Goal: Task Accomplishment & Management: Complete application form

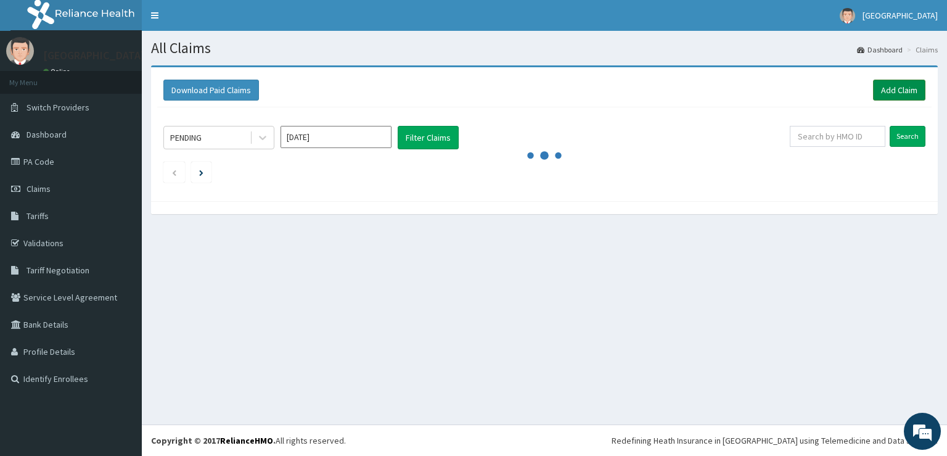
click at [891, 90] on link "Add Claim" at bounding box center [899, 90] width 52 height 21
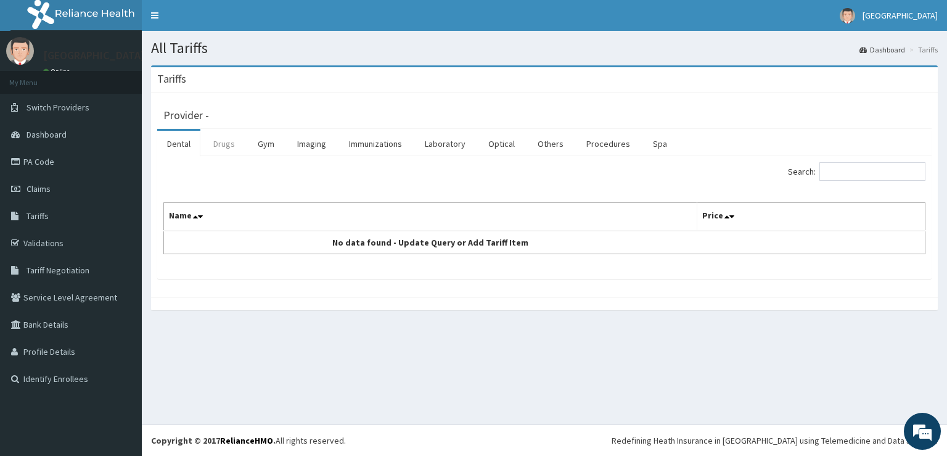
click at [222, 156] on link "Drugs" at bounding box center [223, 144] width 41 height 26
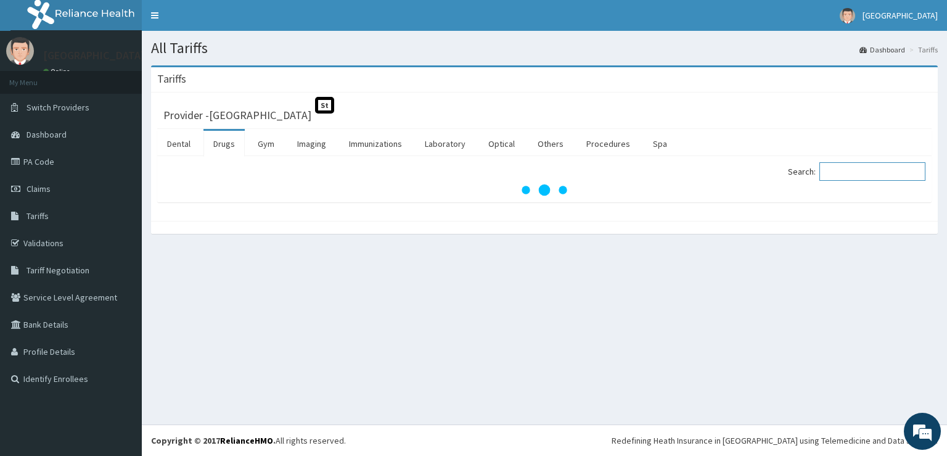
click at [857, 170] on input "Search:" at bounding box center [872, 171] width 106 height 18
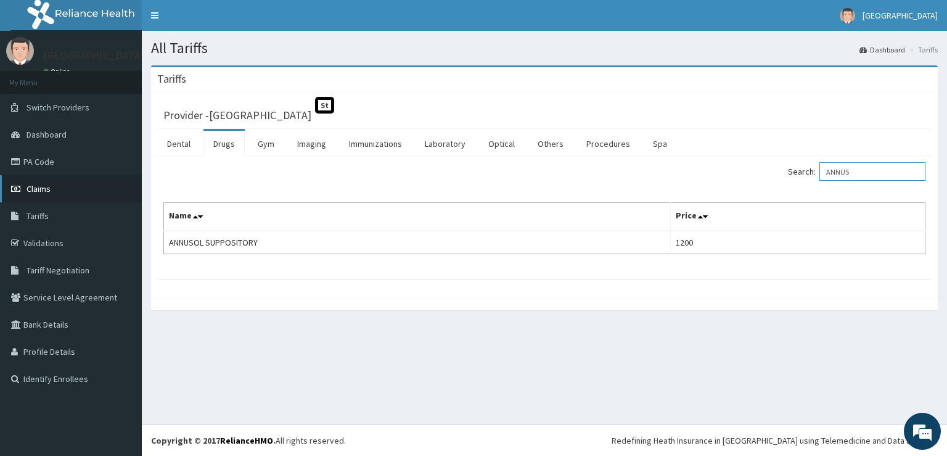
type input "ANNUS"
click at [69, 193] on link "Claims" at bounding box center [71, 188] width 142 height 27
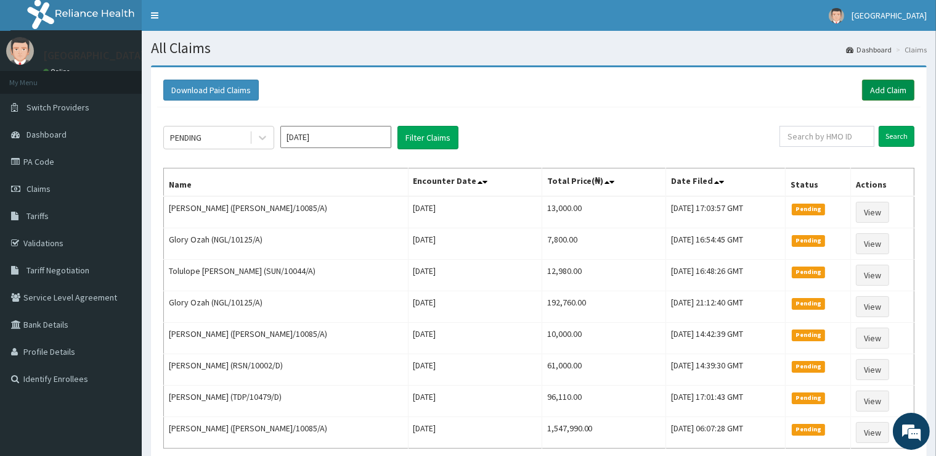
click at [884, 90] on link "Add Claim" at bounding box center [888, 90] width 52 height 21
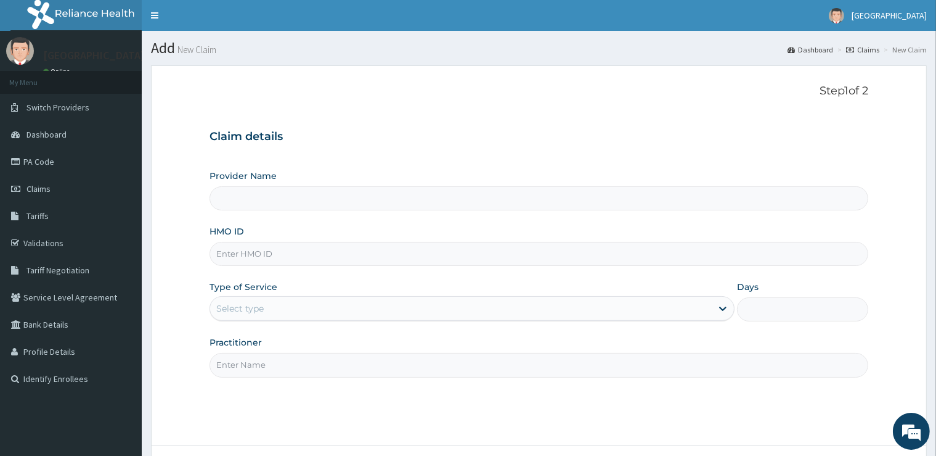
click at [398, 260] on input "HMO ID" at bounding box center [539, 254] width 658 height 24
type input "[GEOGRAPHIC_DATA]"
type input "SNL/10001/A"
click at [310, 313] on div "Select type" at bounding box center [461, 308] width 502 height 20
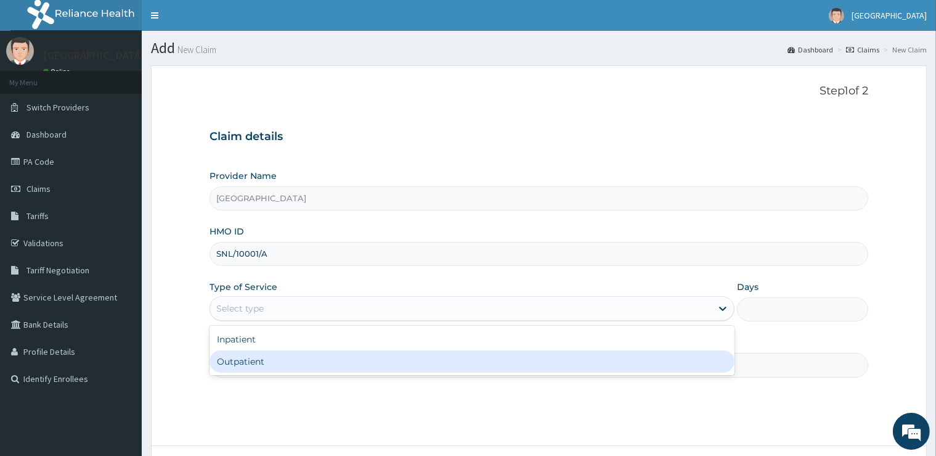
click at [280, 366] on div "Outpatient" at bounding box center [472, 361] width 525 height 22
type input "1"
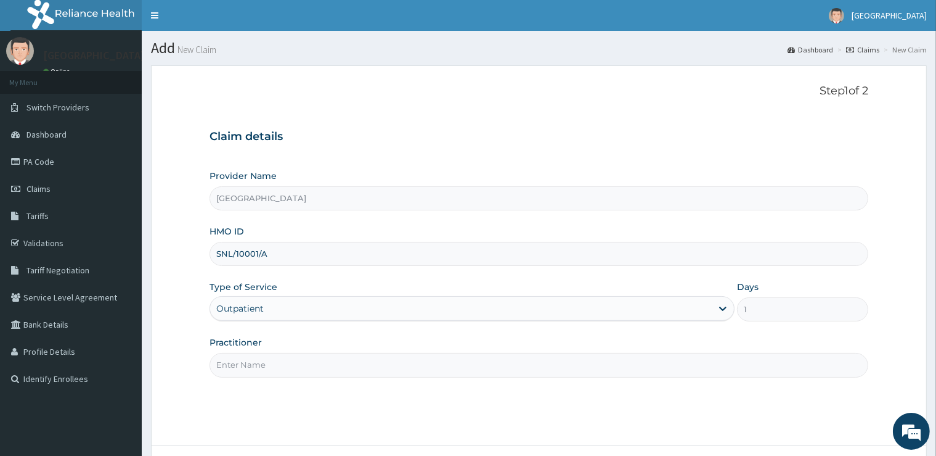
click at [272, 359] on input "Practitioner" at bounding box center [539, 365] width 658 height 24
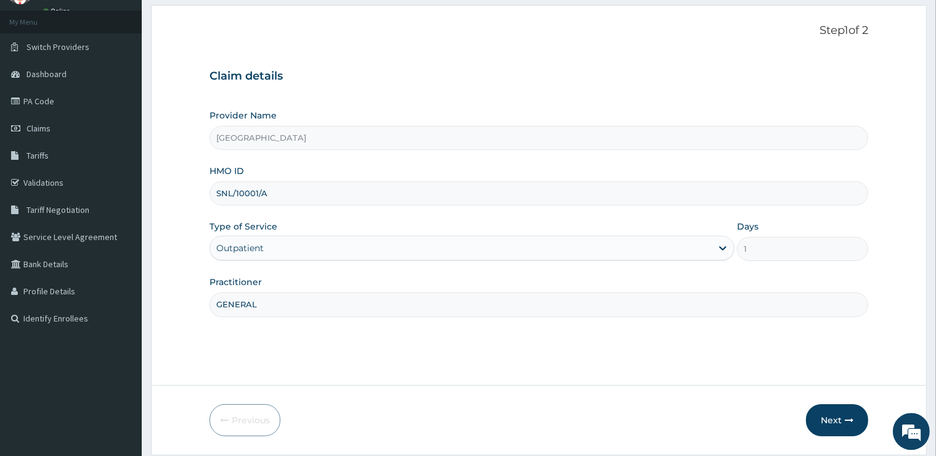
scroll to position [100, 0]
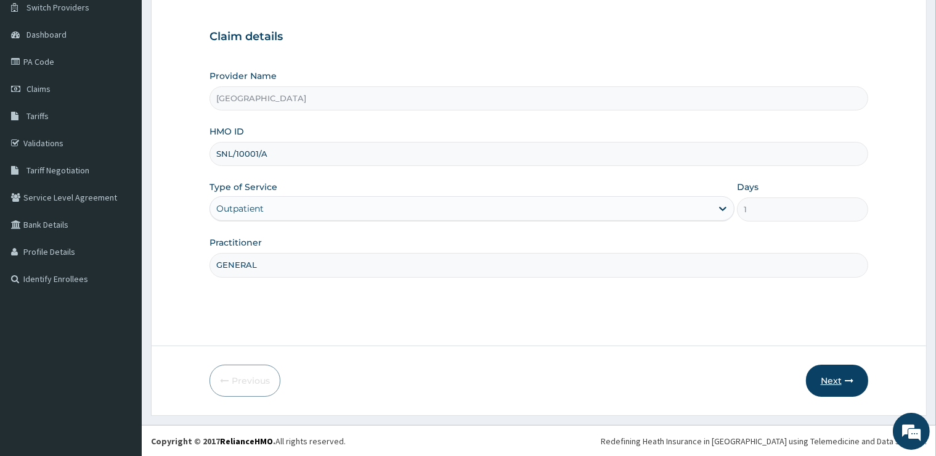
type input "GENERAL"
click at [835, 370] on button "Next" at bounding box center [837, 380] width 62 height 32
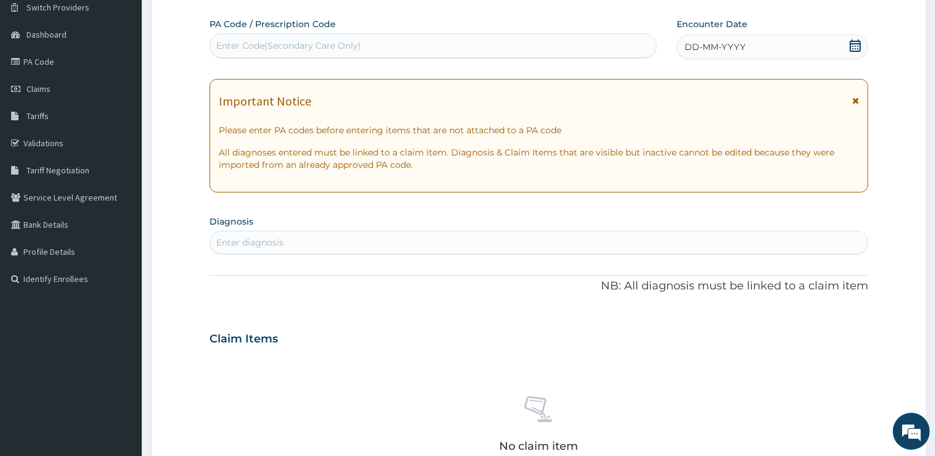
click at [549, 58] on div "Enter Code(Secondary Care Only)" at bounding box center [434, 45] width 448 height 25
type input "PA/D6AE0E"
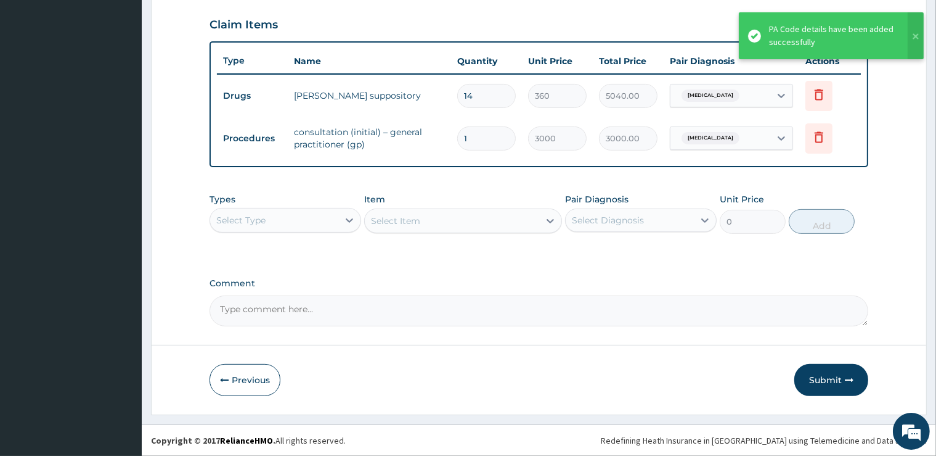
scroll to position [415, 0]
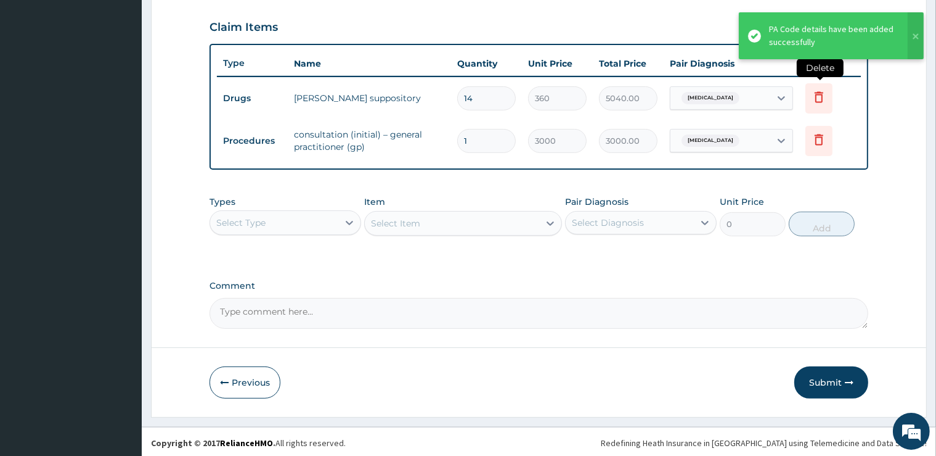
click at [827, 96] on icon at bounding box center [819, 98] width 27 height 30
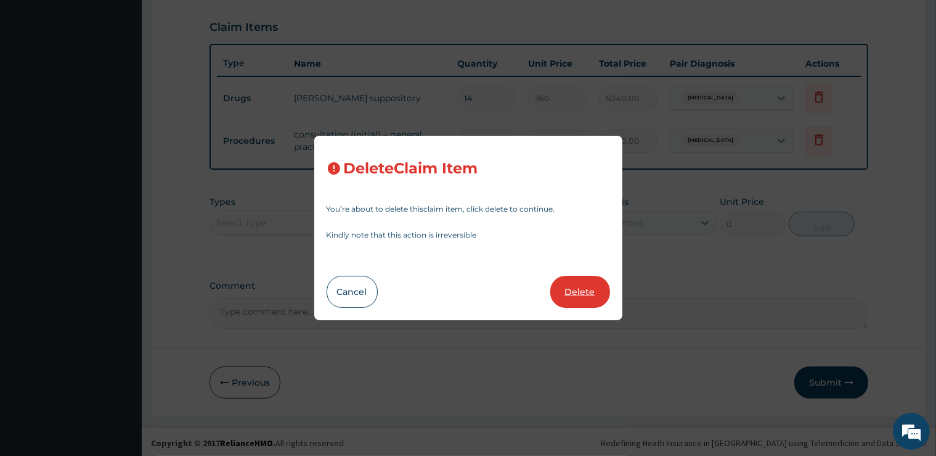
click at [571, 306] on button "Delete" at bounding box center [580, 292] width 60 height 32
type input "1"
type input "3000"
type input "3000.00"
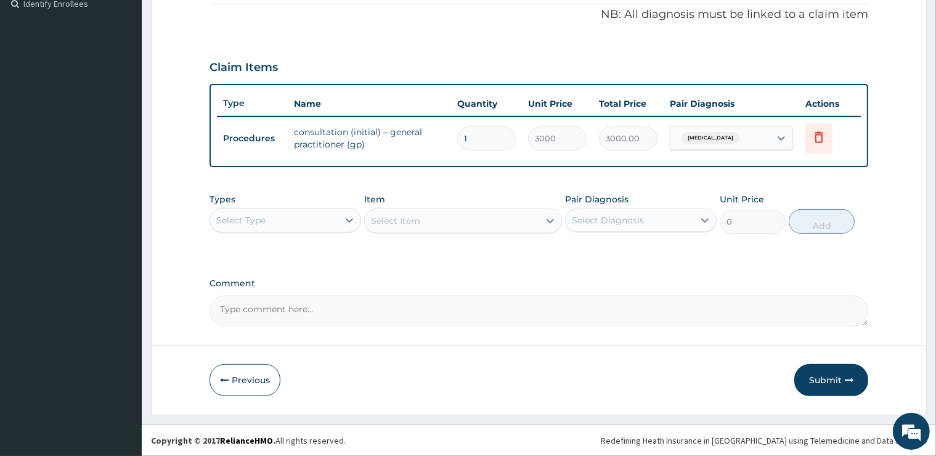
scroll to position [372, 0]
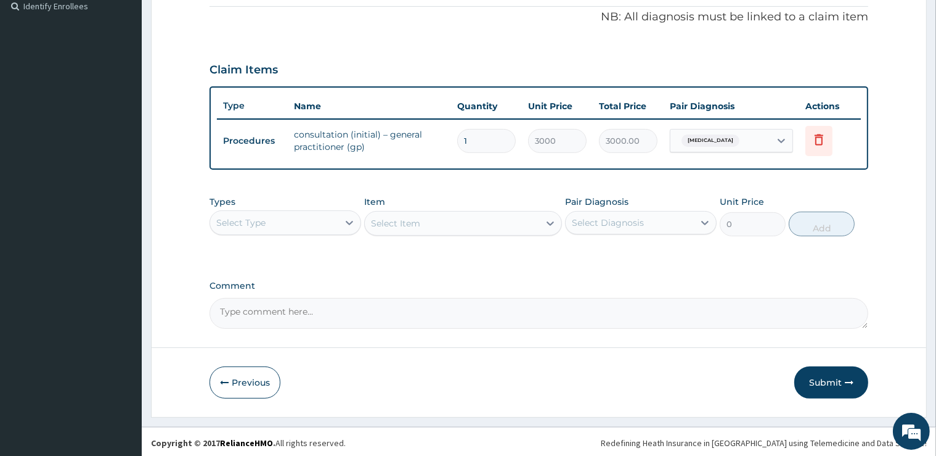
click at [308, 234] on div "Types Select Type Item Select Item Pair Diagnosis Select Diagnosis Unit Price 0…" at bounding box center [539, 215] width 658 height 53
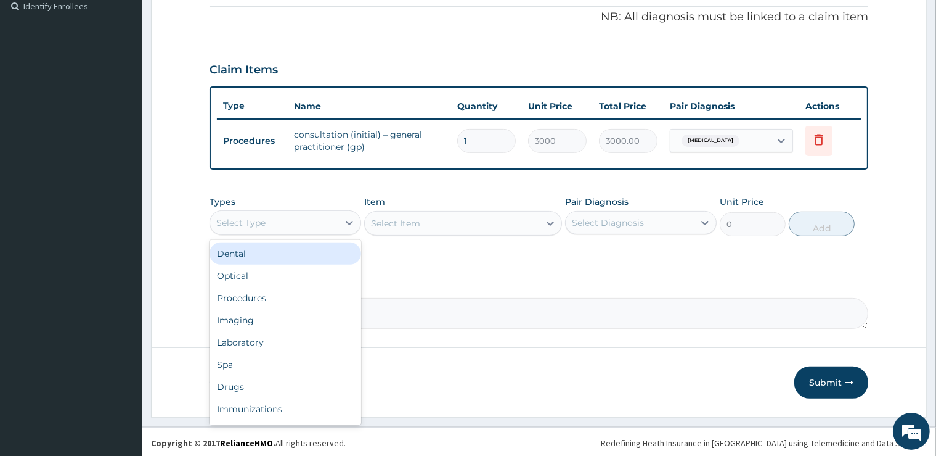
click at [269, 223] on div "Select Type" at bounding box center [274, 223] width 128 height 20
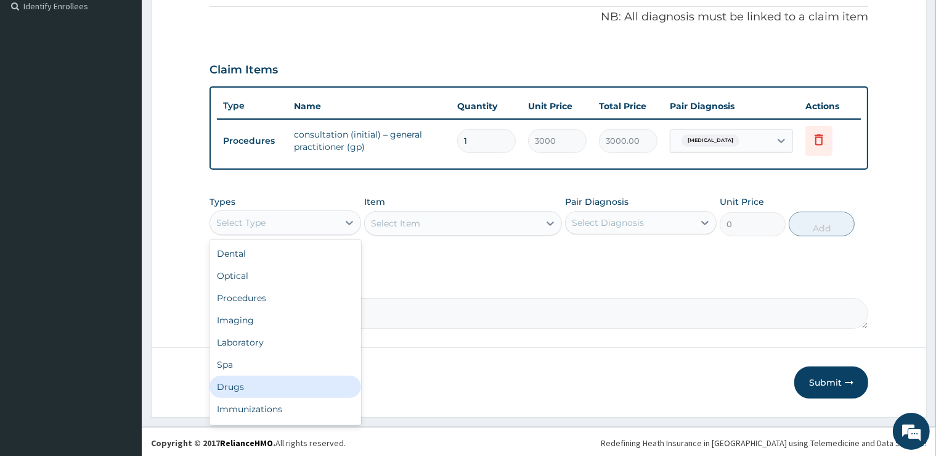
click at [264, 387] on div "Drugs" at bounding box center [286, 386] width 152 height 22
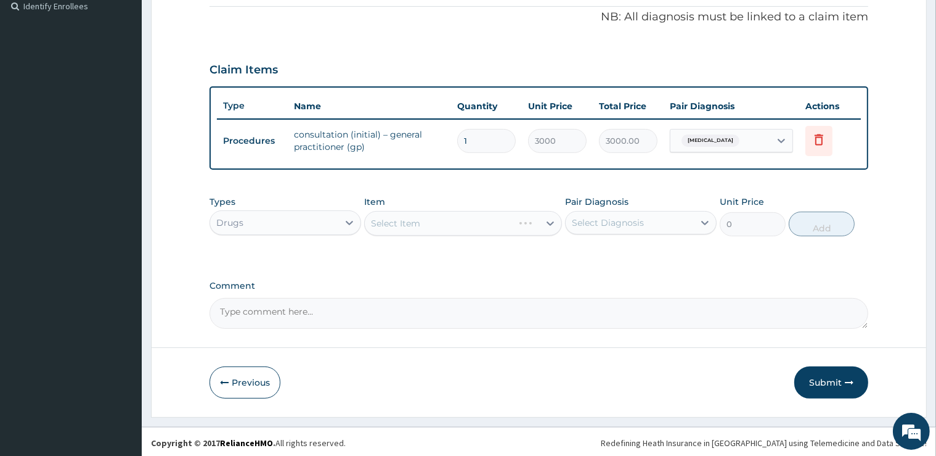
click at [419, 226] on div "Select Item" at bounding box center [463, 223] width 198 height 25
click at [422, 226] on div "Select Item" at bounding box center [463, 223] width 198 height 25
click at [440, 300] on textarea "Comment" at bounding box center [539, 313] width 658 height 31
type textarea "HEMORRHOIDS"
click at [413, 228] on div "Select Item" at bounding box center [452, 223] width 174 height 20
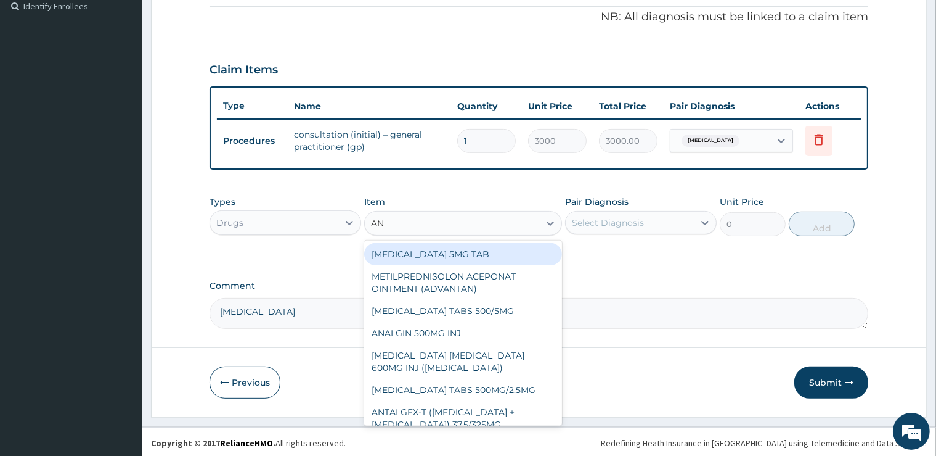
type input "[PERSON_NAME]"
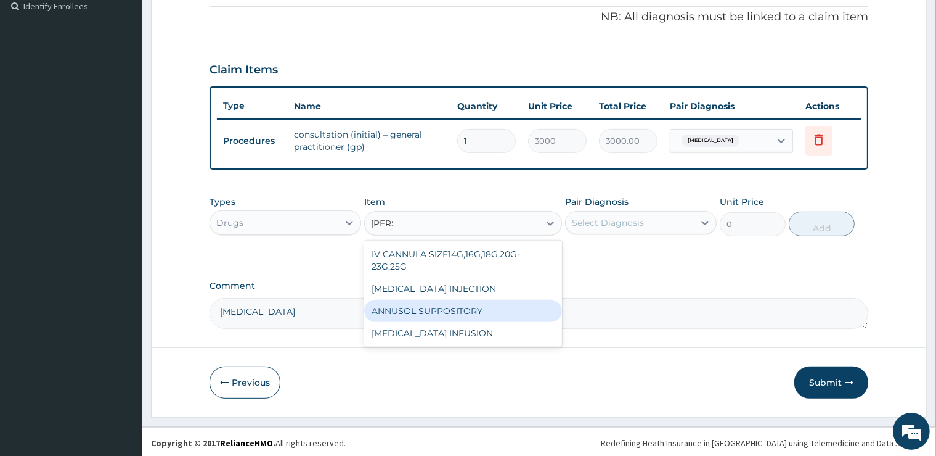
click at [418, 309] on div "ANNUSOL SUPPOSITORY" at bounding box center [463, 311] width 198 height 22
type input "1200"
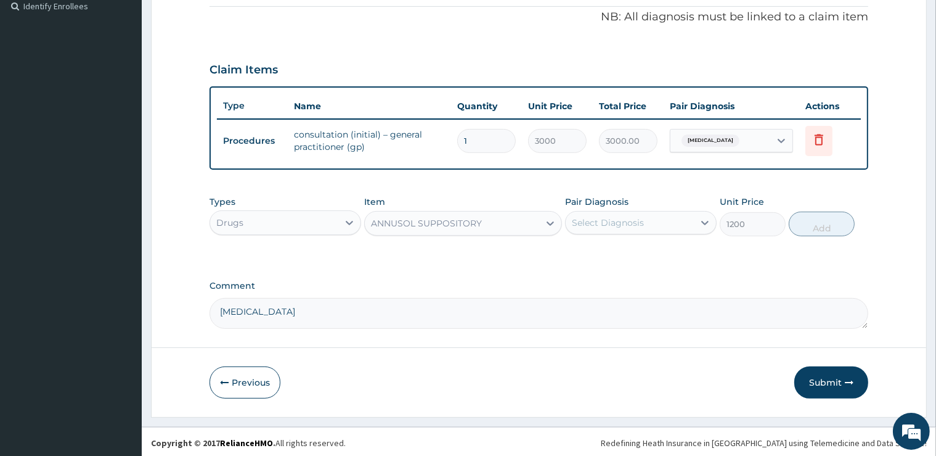
click at [645, 224] on div "Select Diagnosis" at bounding box center [630, 223] width 128 height 20
click at [637, 248] on div "Anal fissure" at bounding box center [641, 254] width 152 height 25
checkbox input "true"
click at [827, 227] on button "Add" at bounding box center [822, 223] width 66 height 25
type input "0"
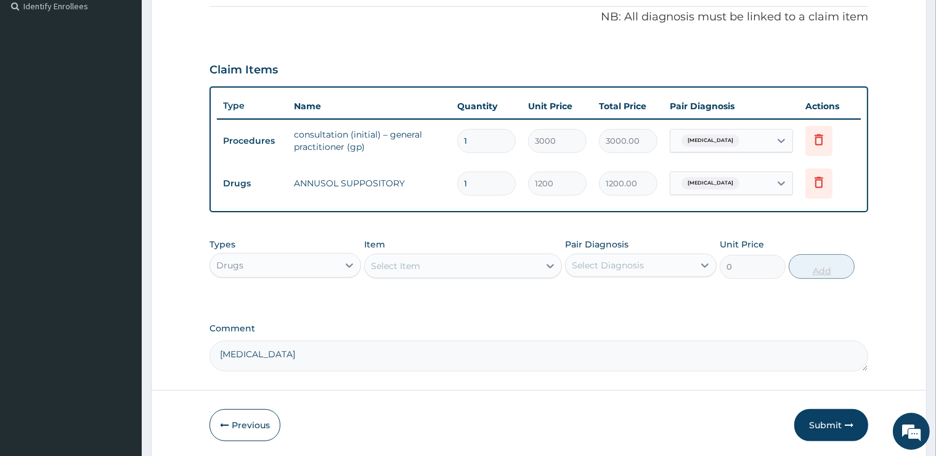
type input "14"
type input "16800.00"
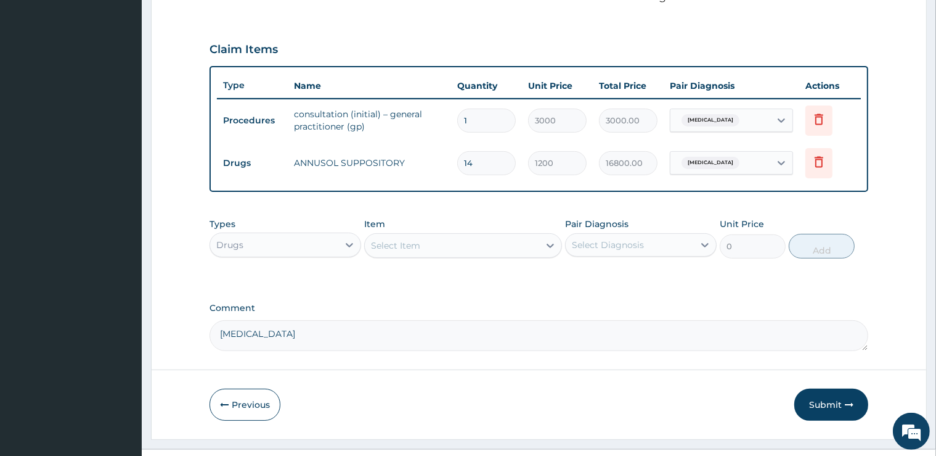
scroll to position [415, 0]
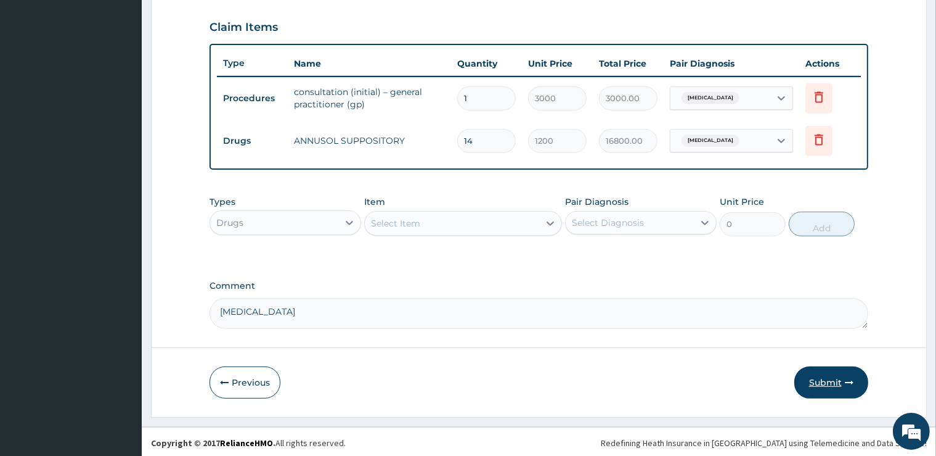
type input "14"
click at [845, 382] on icon "button" at bounding box center [849, 382] width 9 height 9
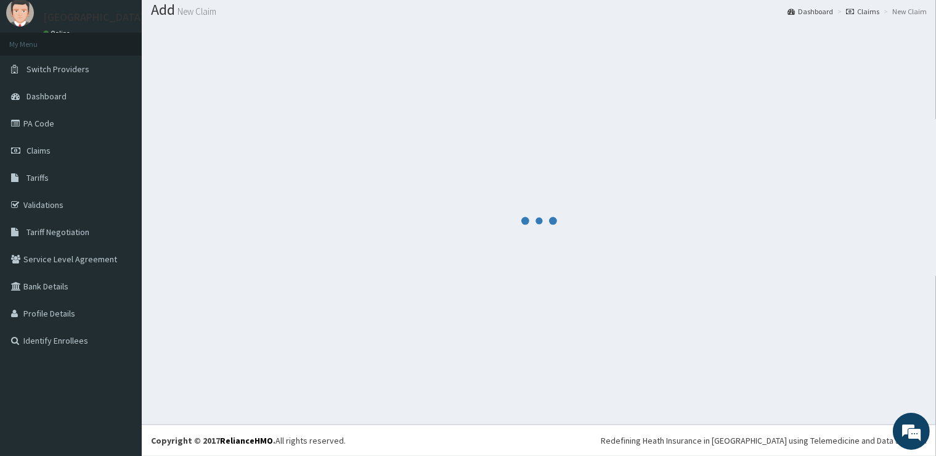
scroll to position [38, 0]
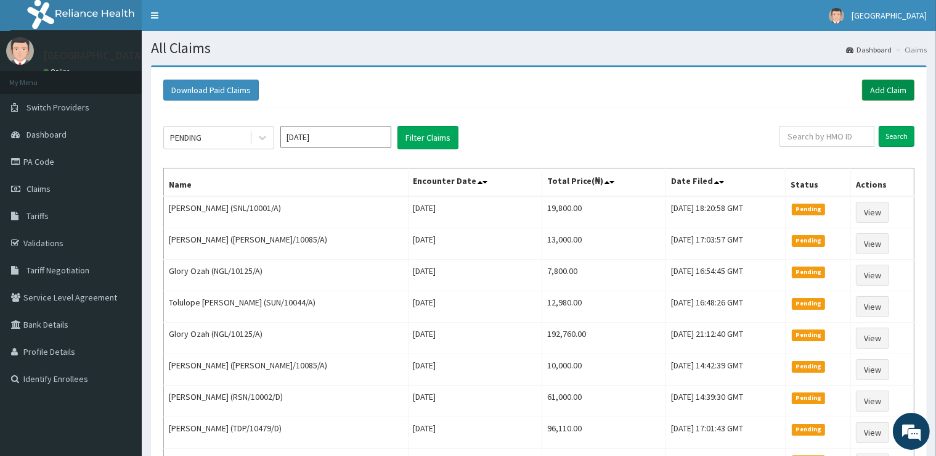
click at [880, 87] on link "Add Claim" at bounding box center [888, 90] width 52 height 21
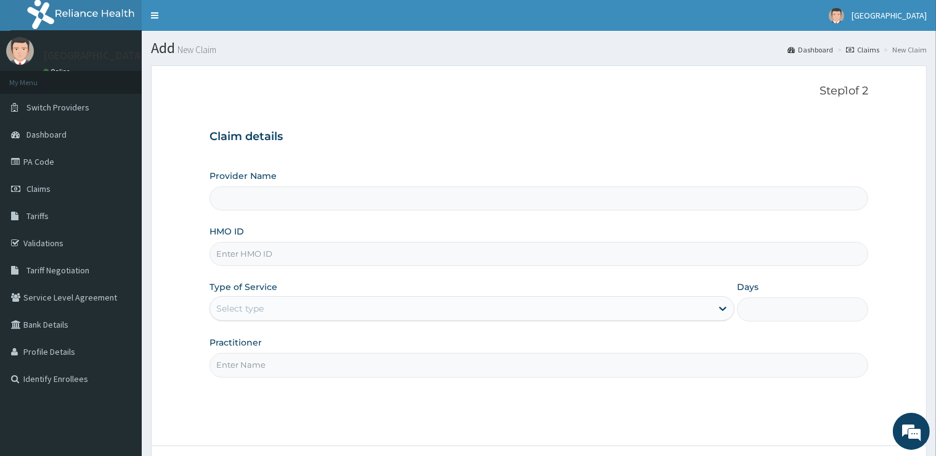
click at [369, 246] on input "HMO ID" at bounding box center [539, 254] width 658 height 24
type input "S"
type input "[GEOGRAPHIC_DATA]"
type input "SNL/10001/I"
click at [294, 316] on div "Select type" at bounding box center [461, 308] width 502 height 20
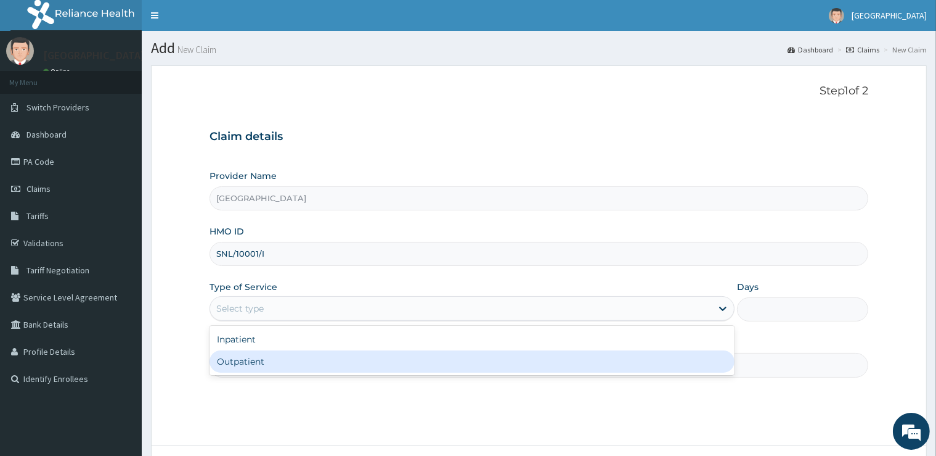
click at [249, 360] on div "Outpatient" at bounding box center [472, 361] width 525 height 22
type input "1"
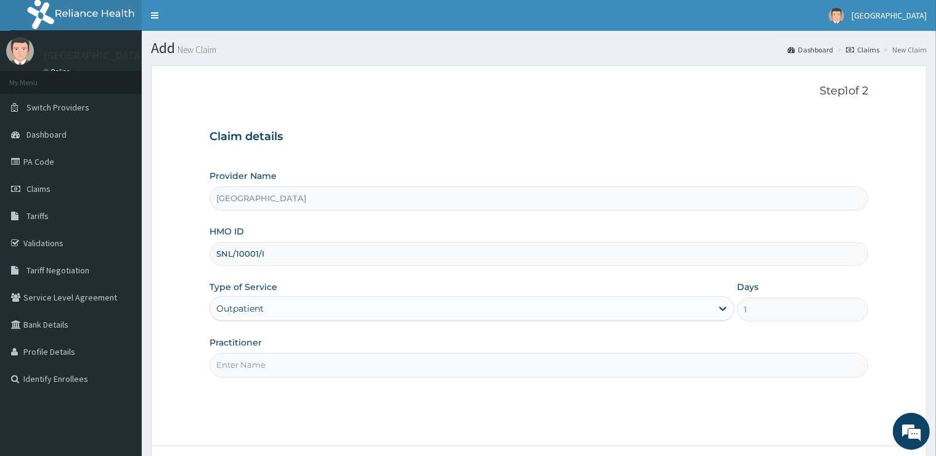
click at [252, 360] on input "Practitioner" at bounding box center [539, 365] width 658 height 24
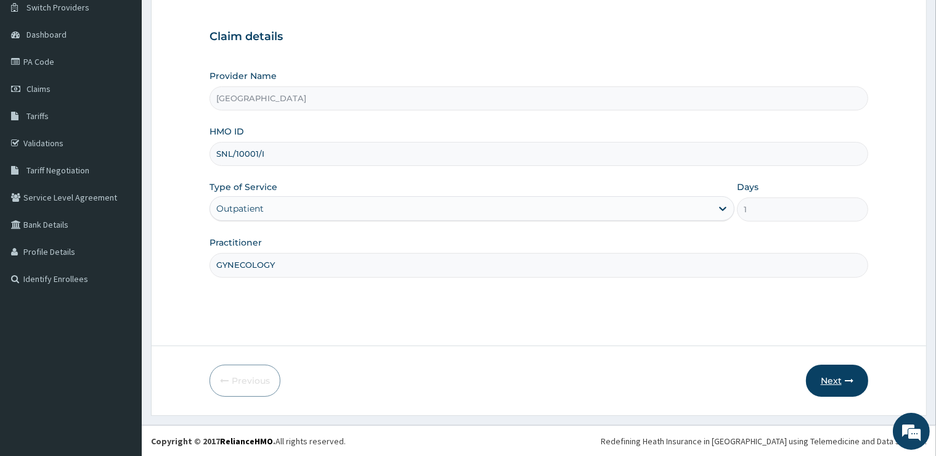
type input "GYNECOLOGY"
click at [828, 386] on button "Next" at bounding box center [837, 380] width 62 height 32
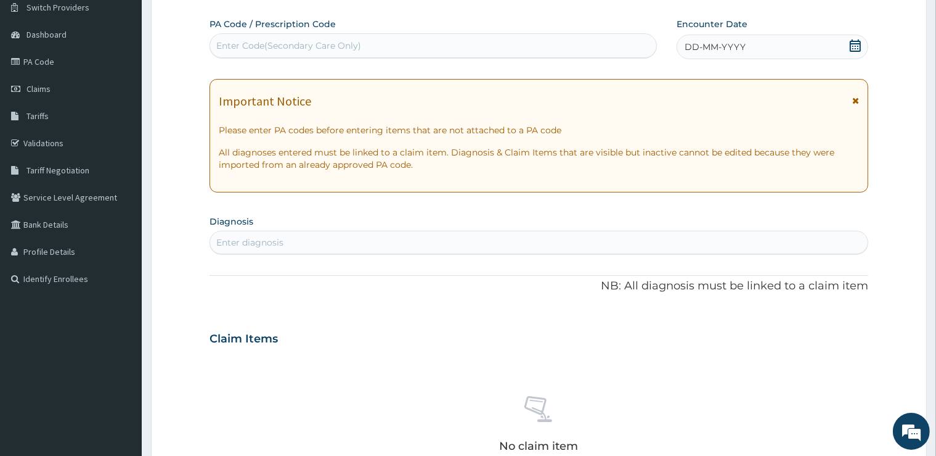
click at [425, 57] on div "Enter Code(Secondary Care Only)" at bounding box center [434, 45] width 448 height 25
type input "PA/B83CD4"
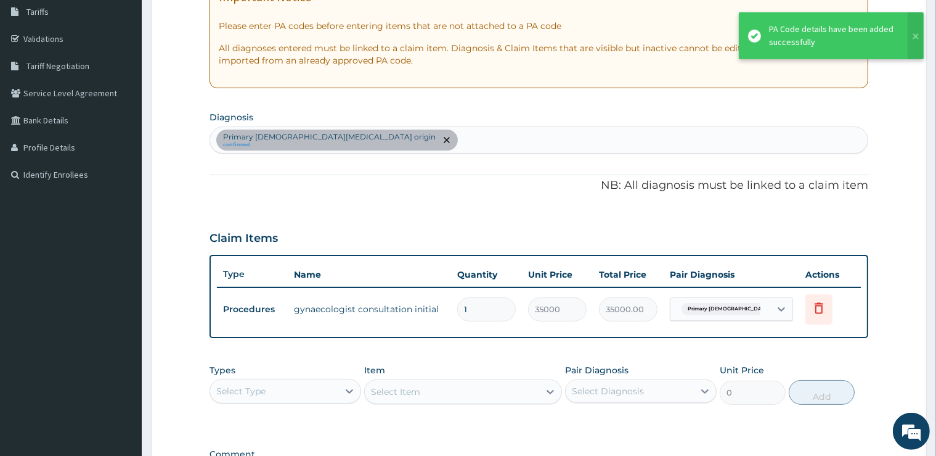
scroll to position [230, 0]
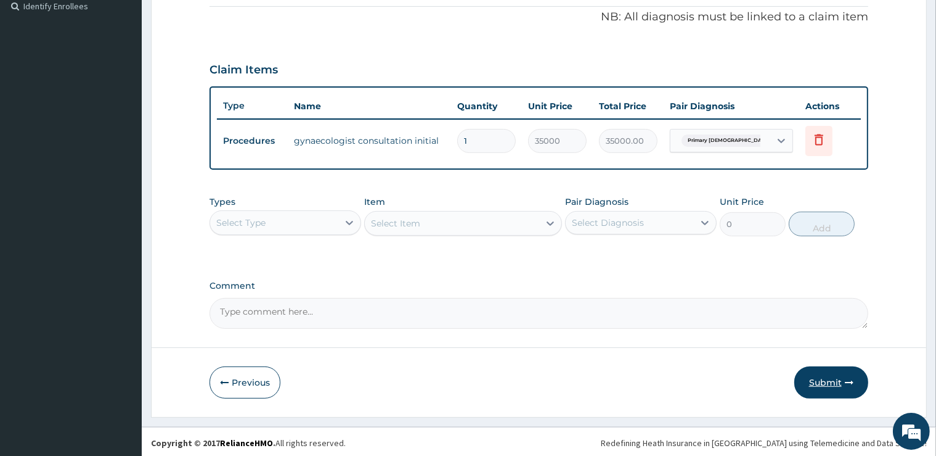
click at [838, 388] on button "Submit" at bounding box center [832, 382] width 74 height 32
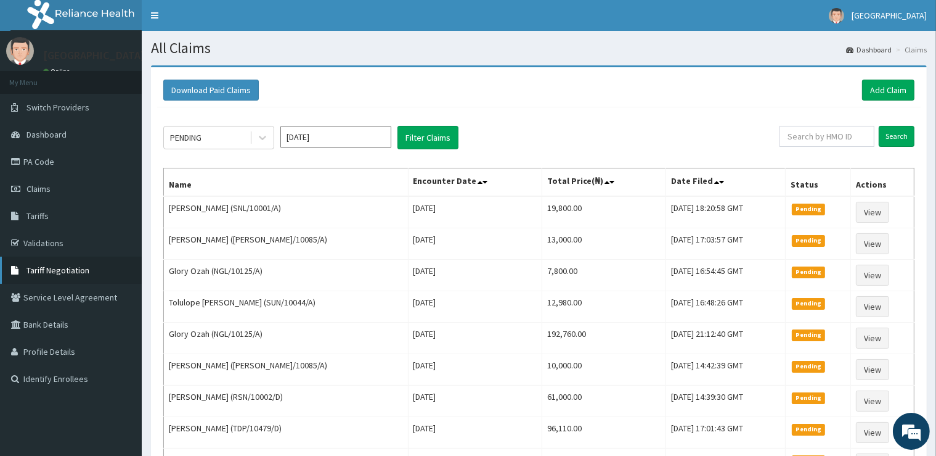
click at [69, 266] on span "Tariff Negotiation" at bounding box center [58, 269] width 63 height 11
